Goal: Task Accomplishment & Management: Manage account settings

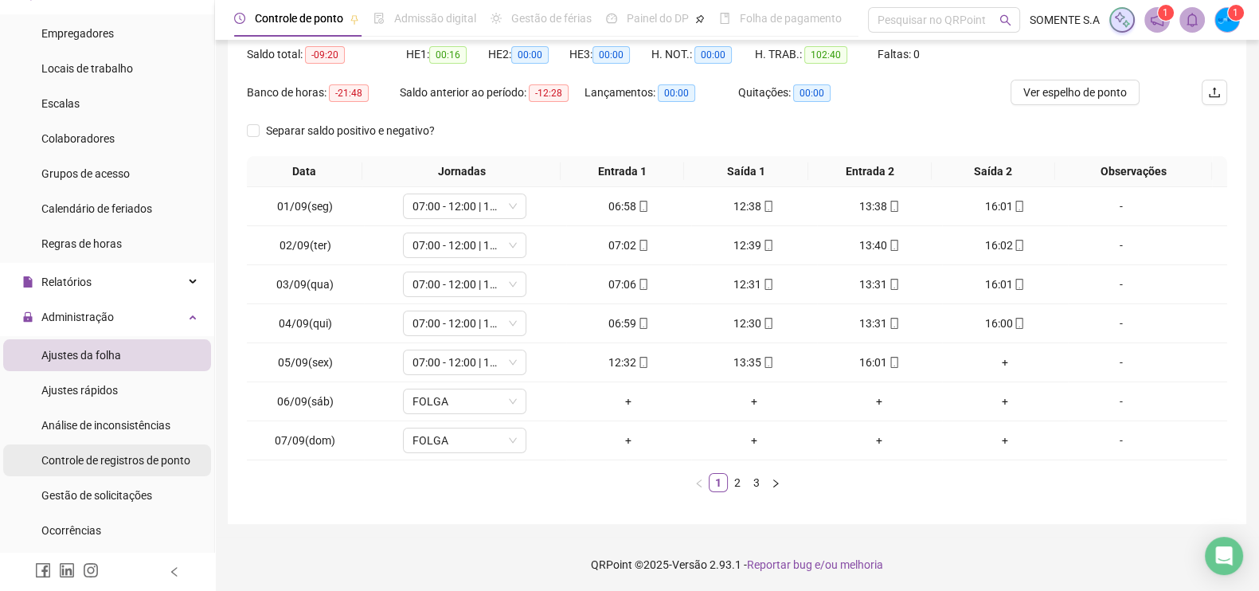
scroll to position [299, 0]
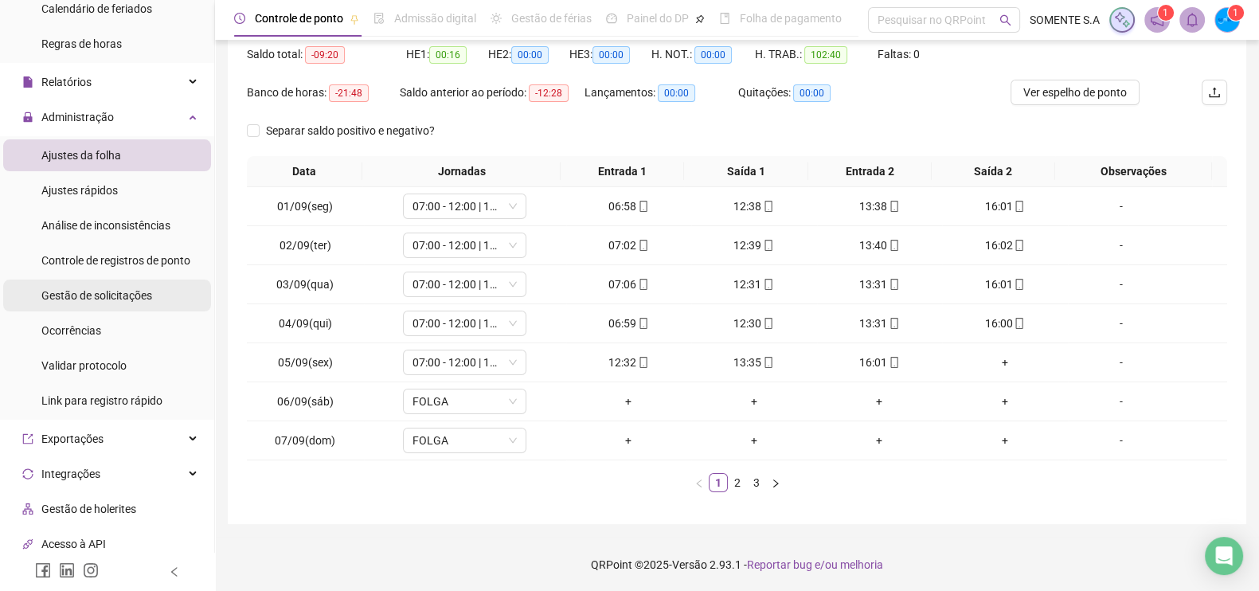
click at [146, 286] on div "Gestão de solicitações" at bounding box center [96, 295] width 111 height 32
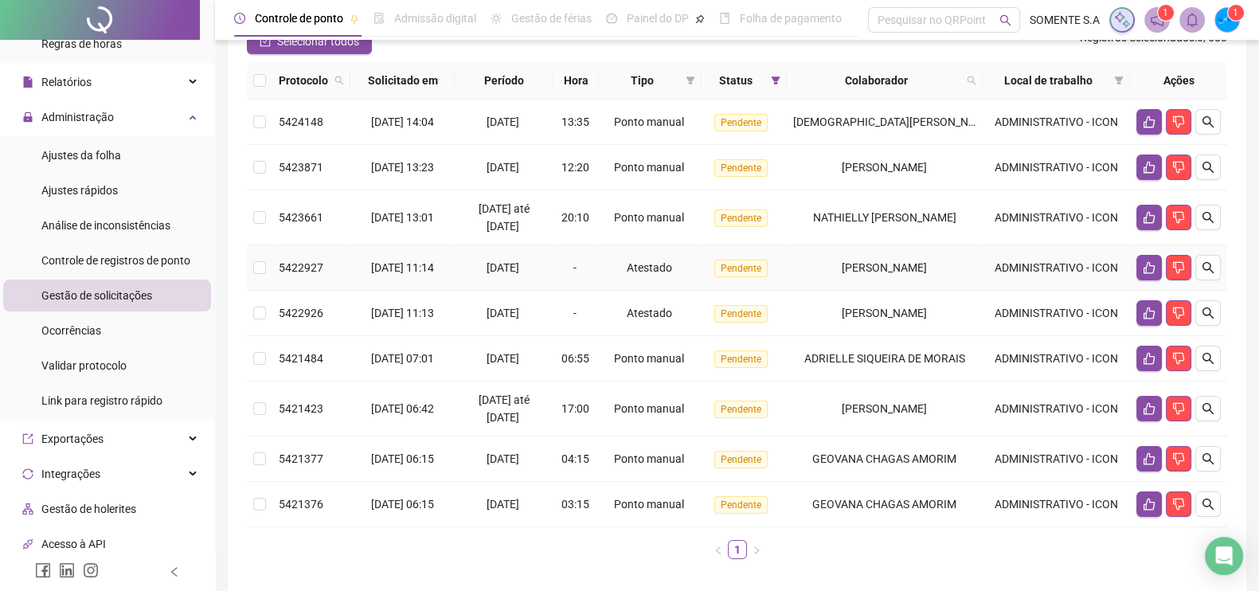
scroll to position [198, 0]
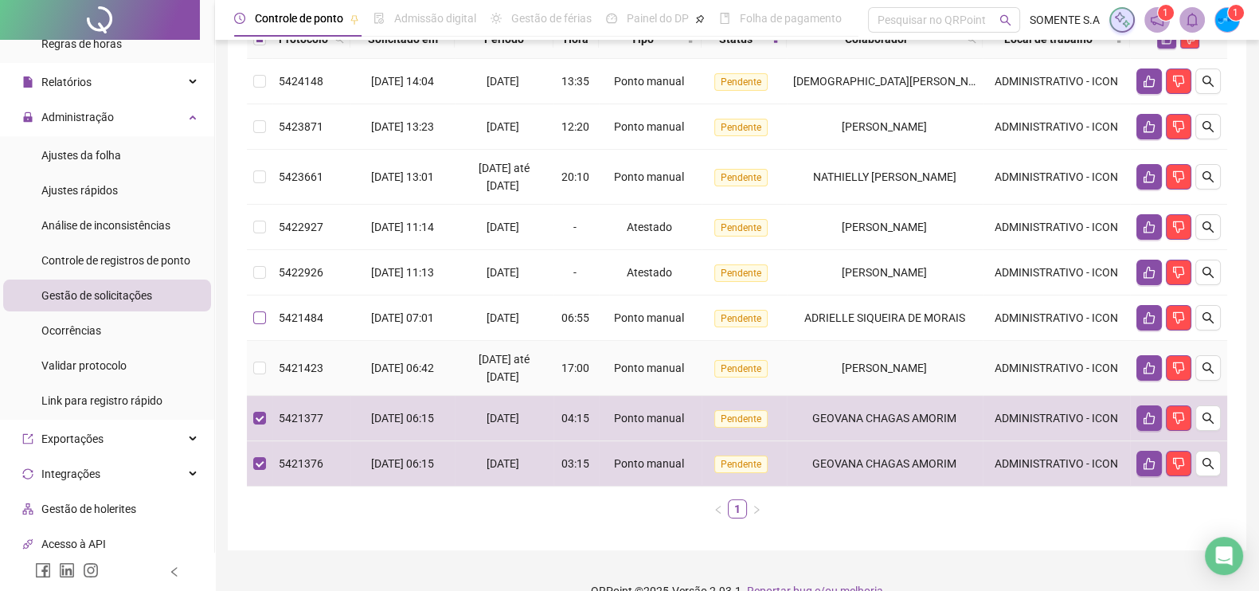
drag, startPoint x: 267, startPoint y: 366, endPoint x: 255, endPoint y: 323, distance: 44.6
click at [266, 366] on td at bounding box center [259, 368] width 25 height 55
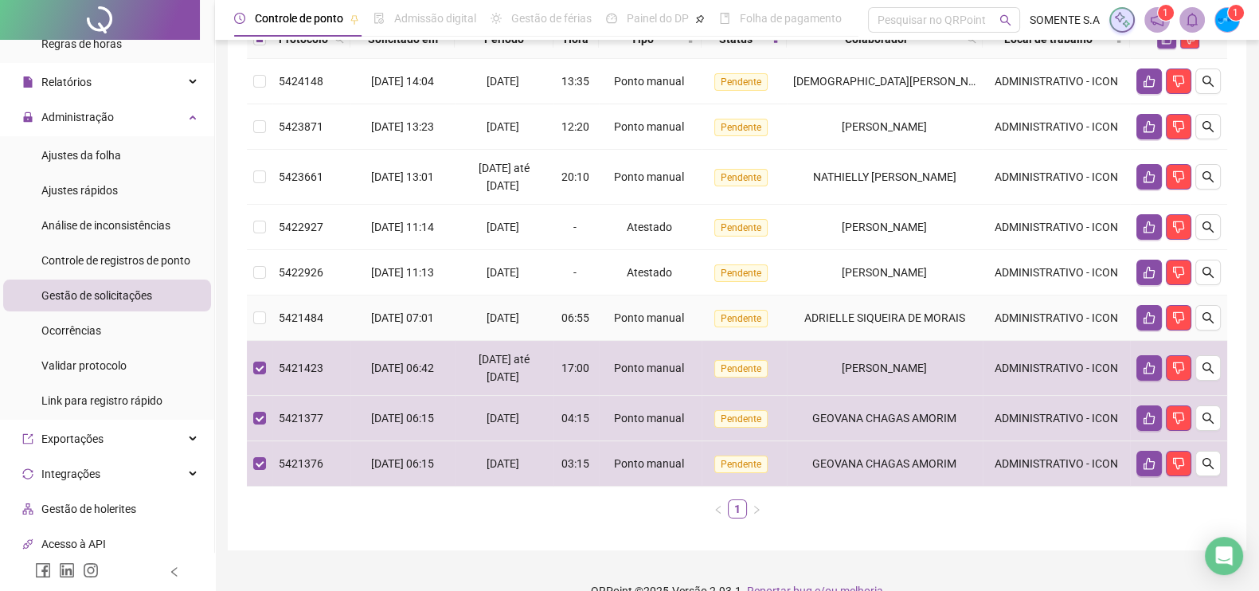
click at [255, 306] on td at bounding box center [259, 317] width 25 height 45
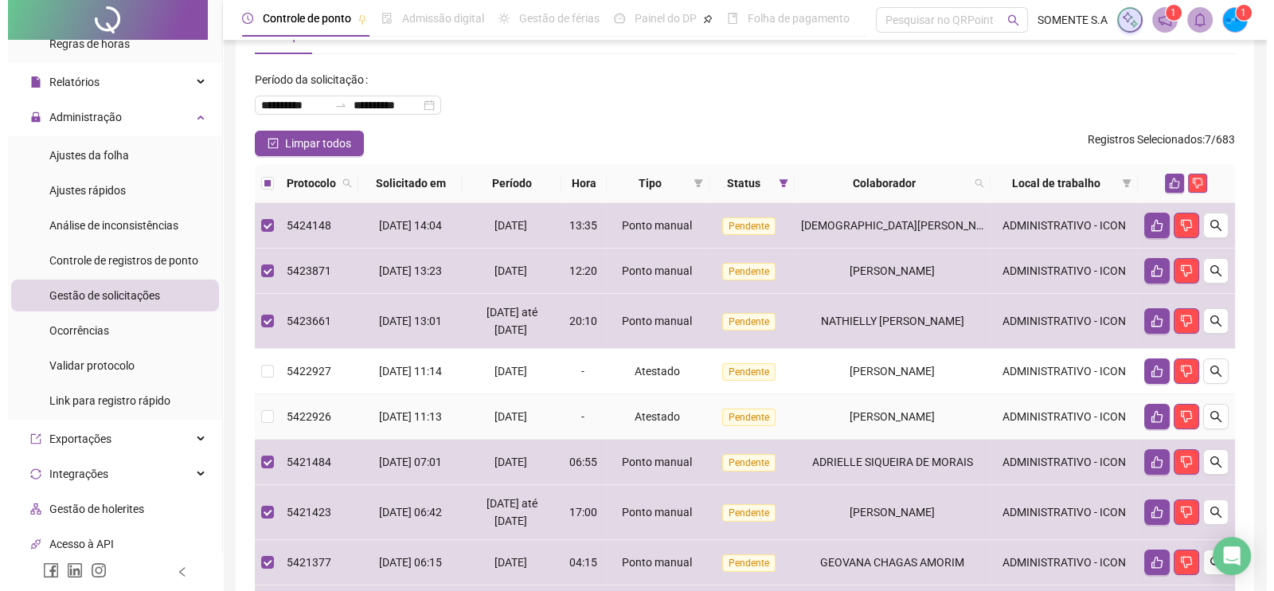
scroll to position [0, 0]
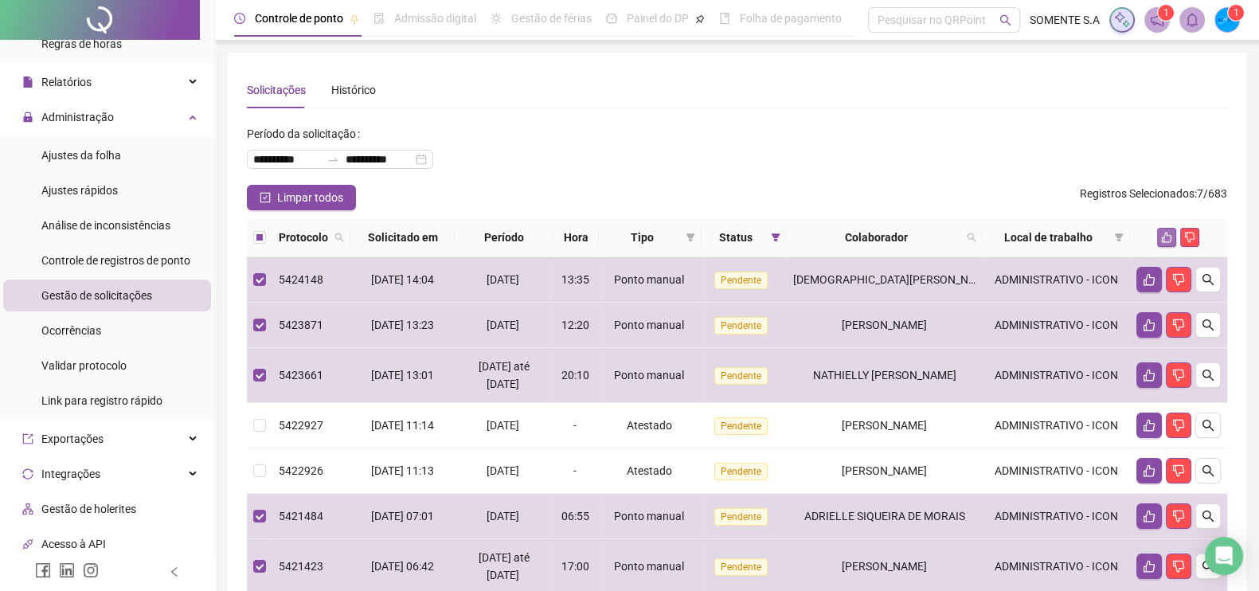
click at [1162, 240] on icon "like" at bounding box center [1166, 237] width 11 height 11
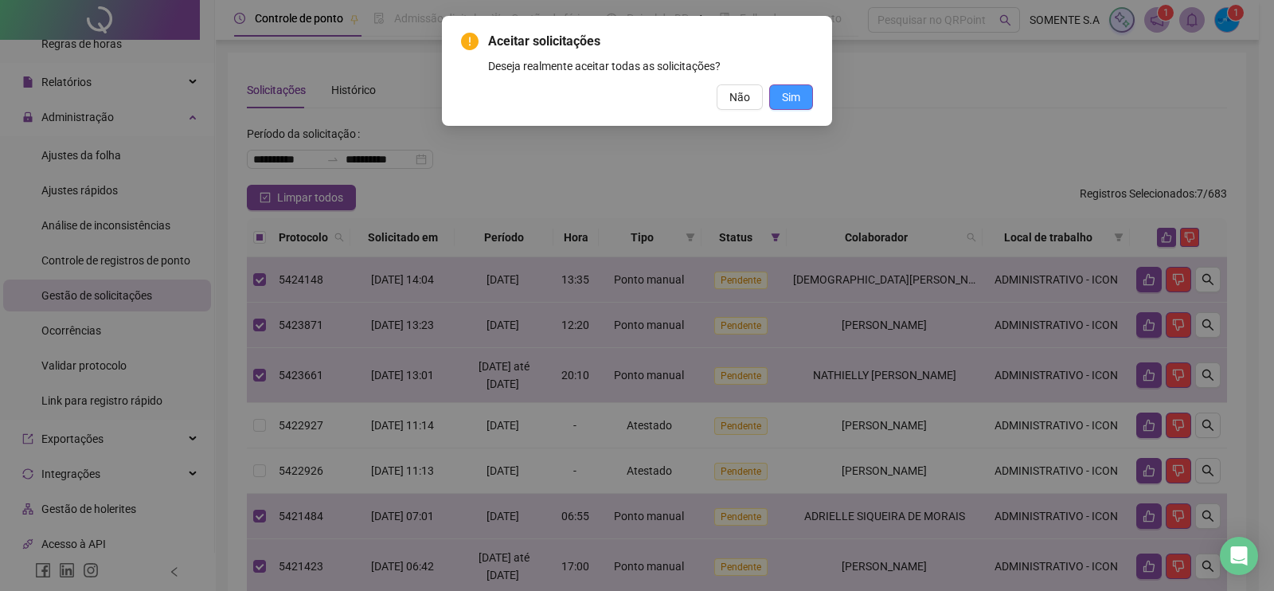
click at [804, 93] on button "Sim" at bounding box center [791, 96] width 44 height 25
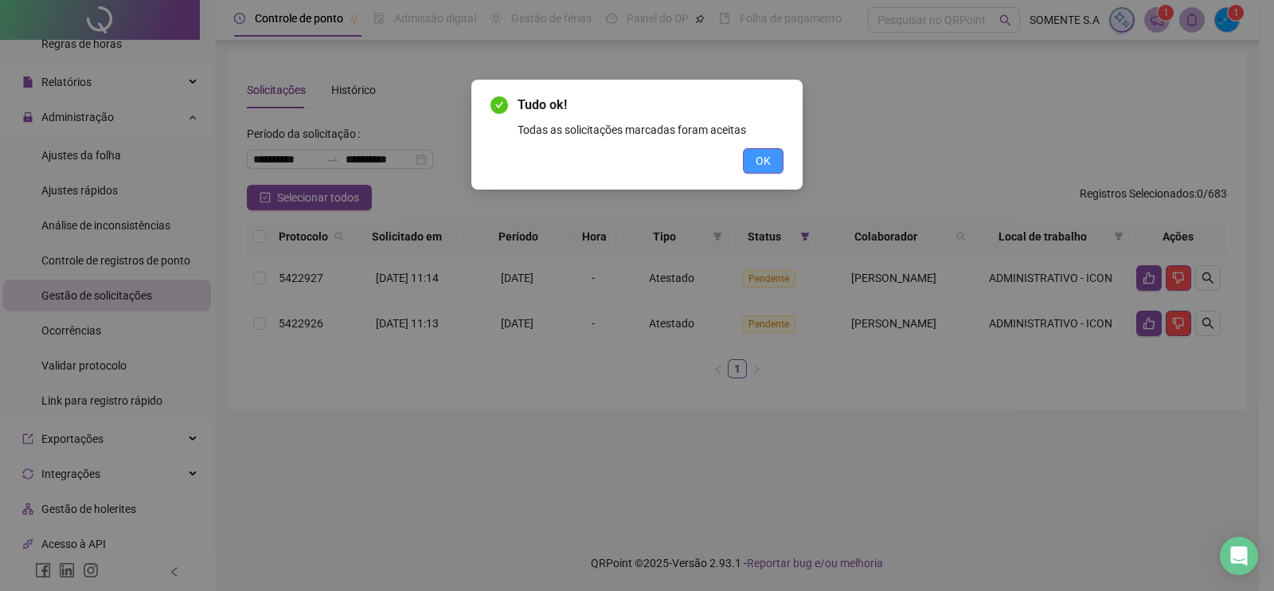
click at [768, 163] on span "OK" at bounding box center [763, 161] width 15 height 18
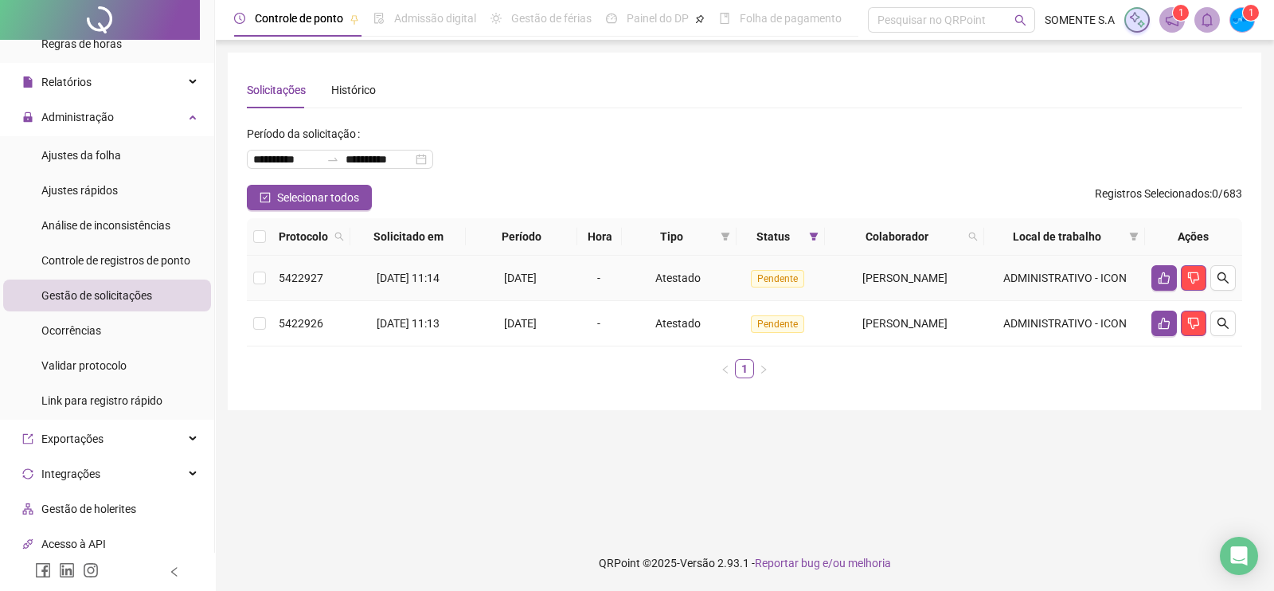
click at [1236, 264] on td at bounding box center [1193, 278] width 97 height 45
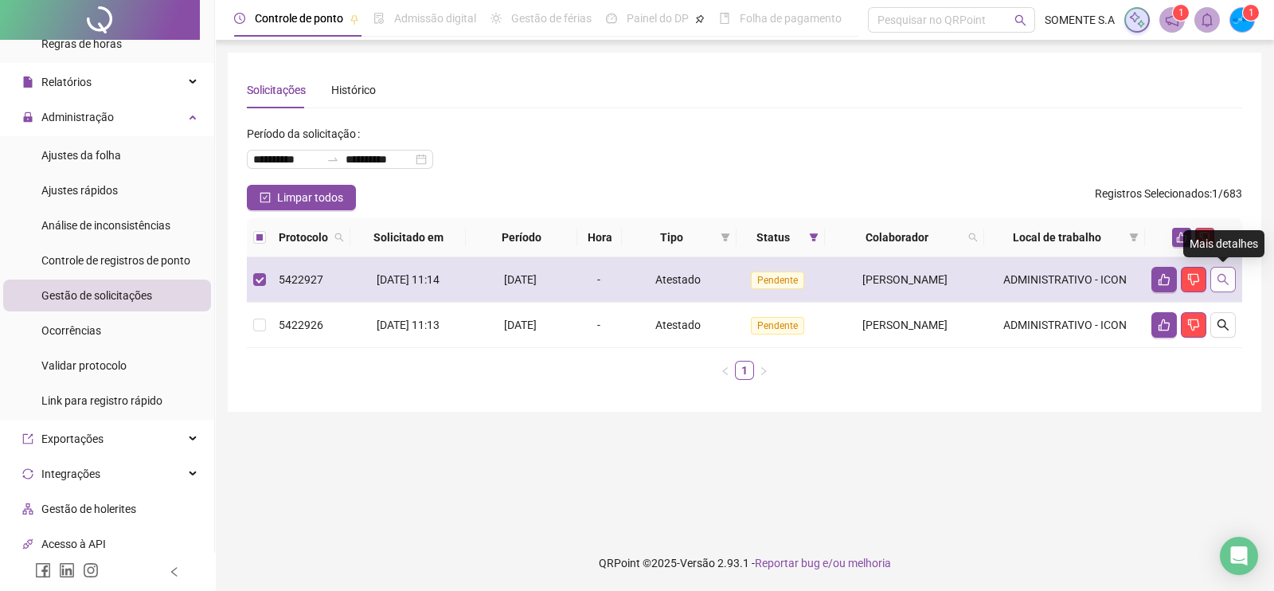
click at [1230, 283] on button "button" at bounding box center [1222, 279] width 25 height 25
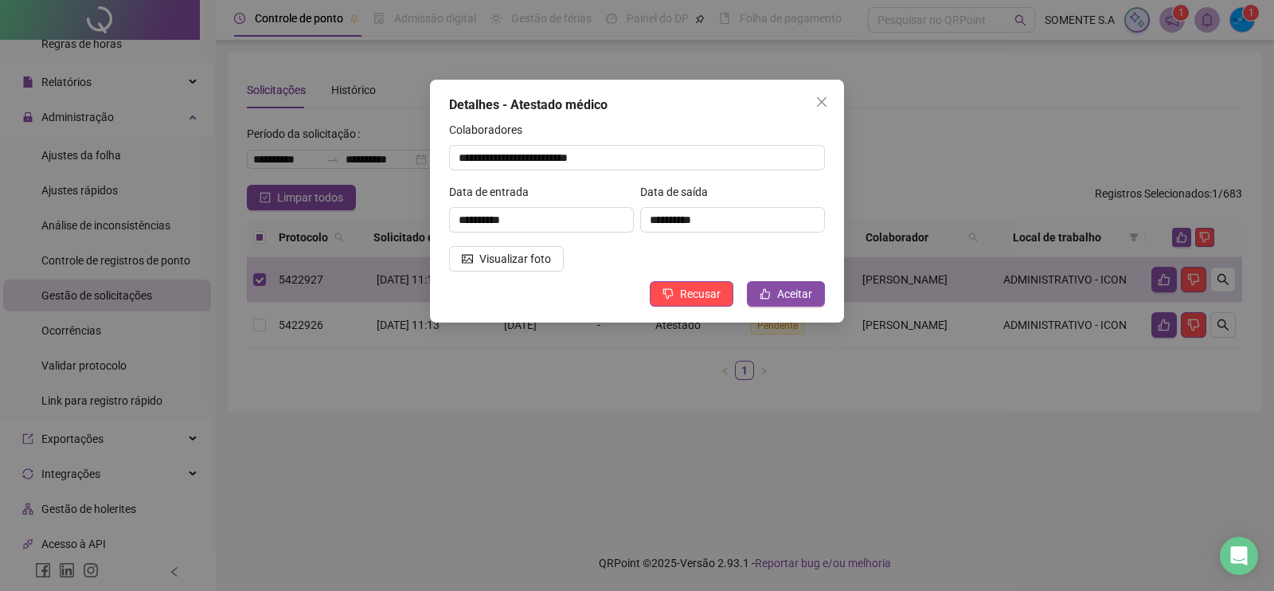
click at [561, 256] on div "Visualizar foto" at bounding box center [541, 258] width 191 height 25
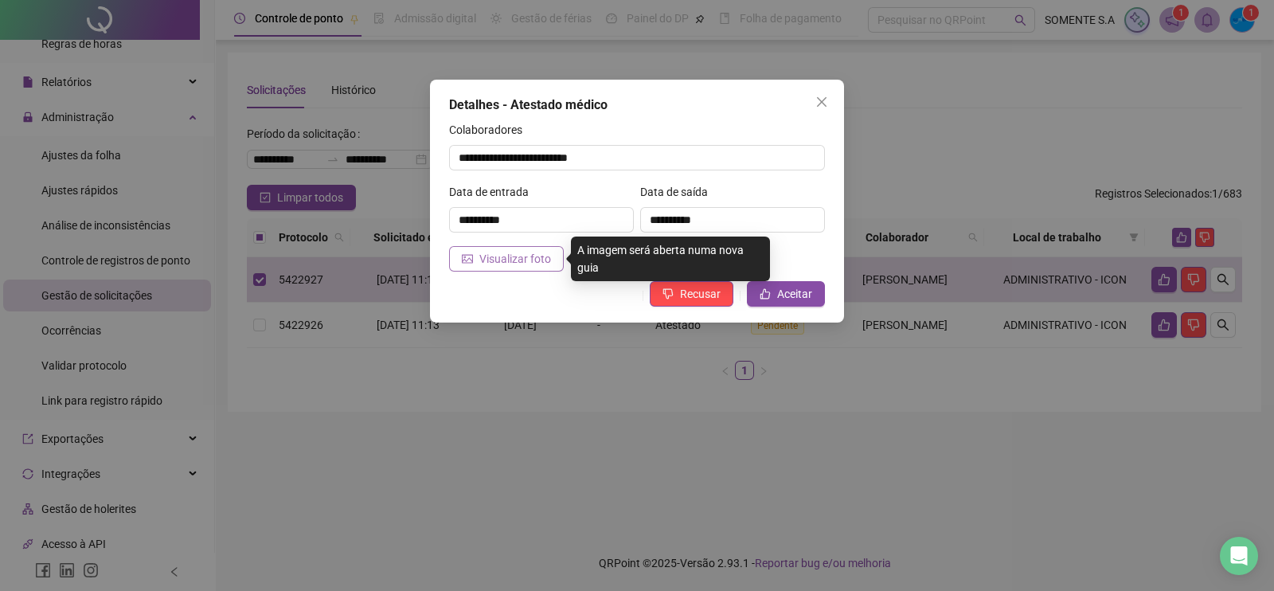
click at [513, 261] on span "Visualizar foto" at bounding box center [515, 259] width 72 height 18
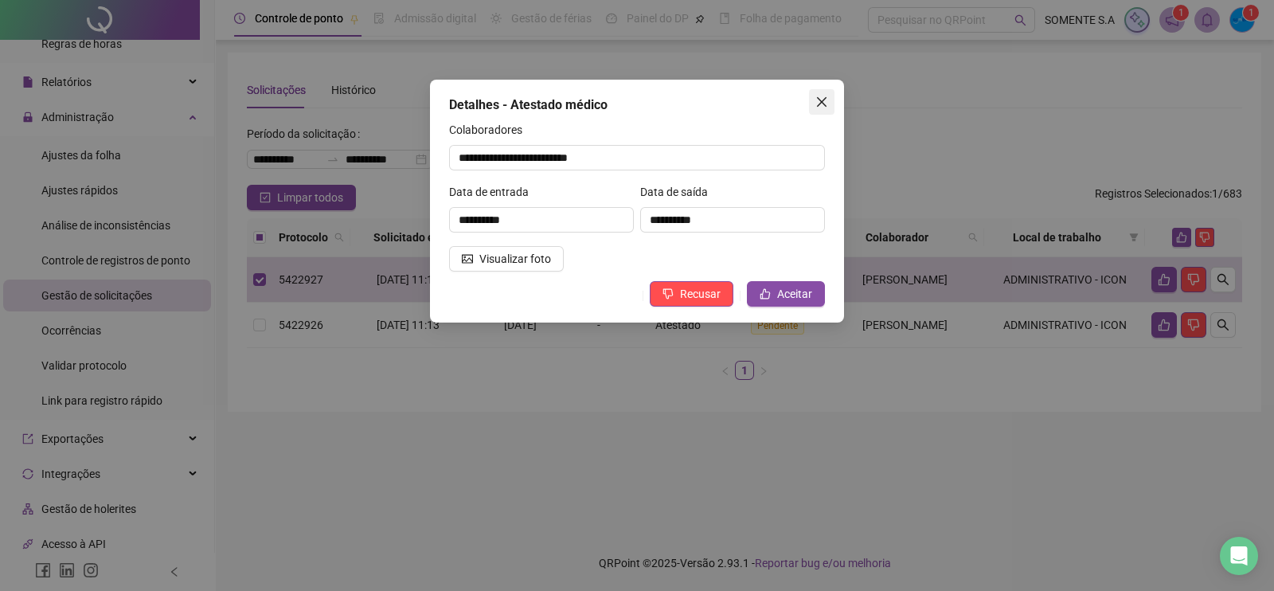
click at [820, 103] on icon "close" at bounding box center [821, 102] width 13 height 13
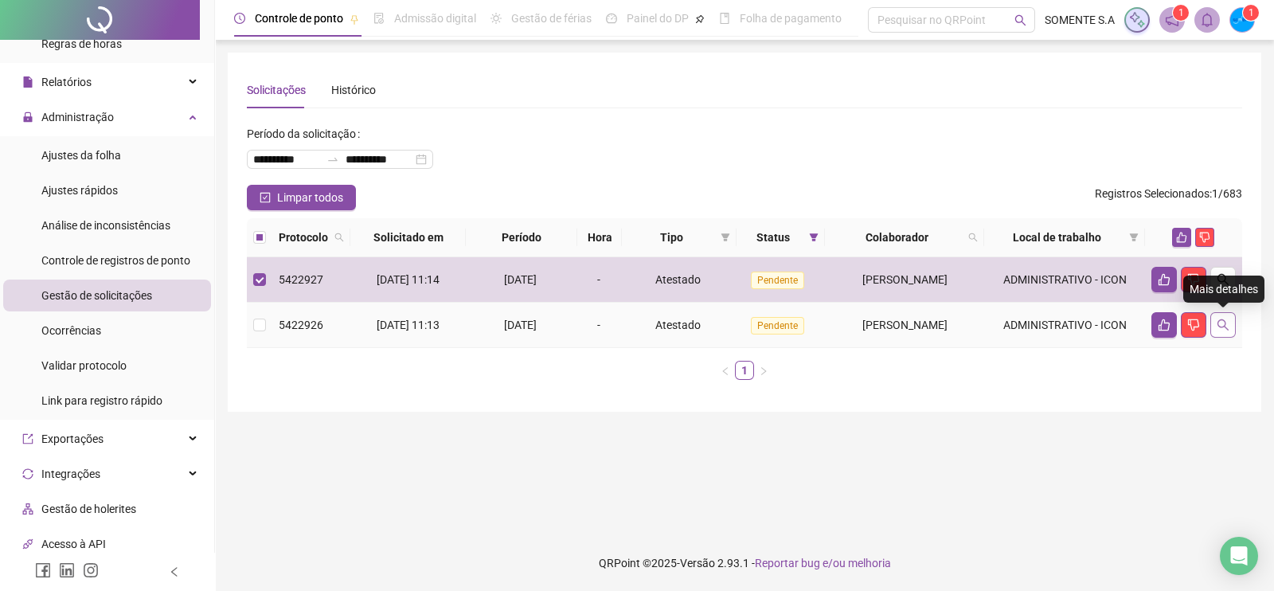
click at [1224, 322] on icon "search" at bounding box center [1222, 324] width 13 height 13
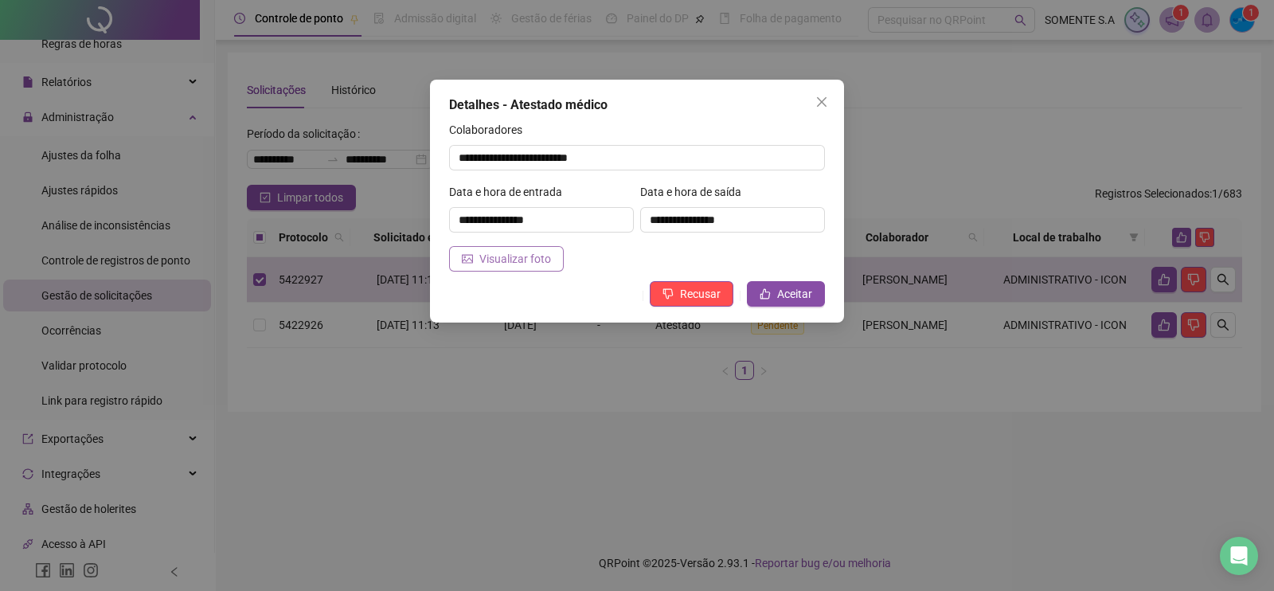
click at [498, 255] on span "Visualizar foto" at bounding box center [515, 259] width 72 height 18
